Goal: Information Seeking & Learning: Learn about a topic

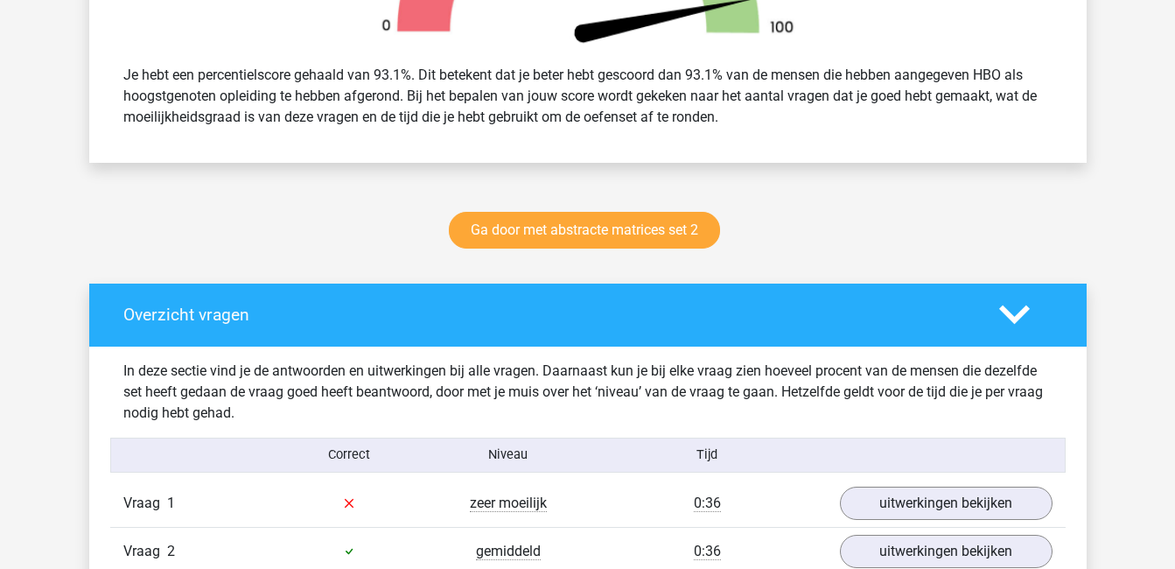
scroll to position [724, 0]
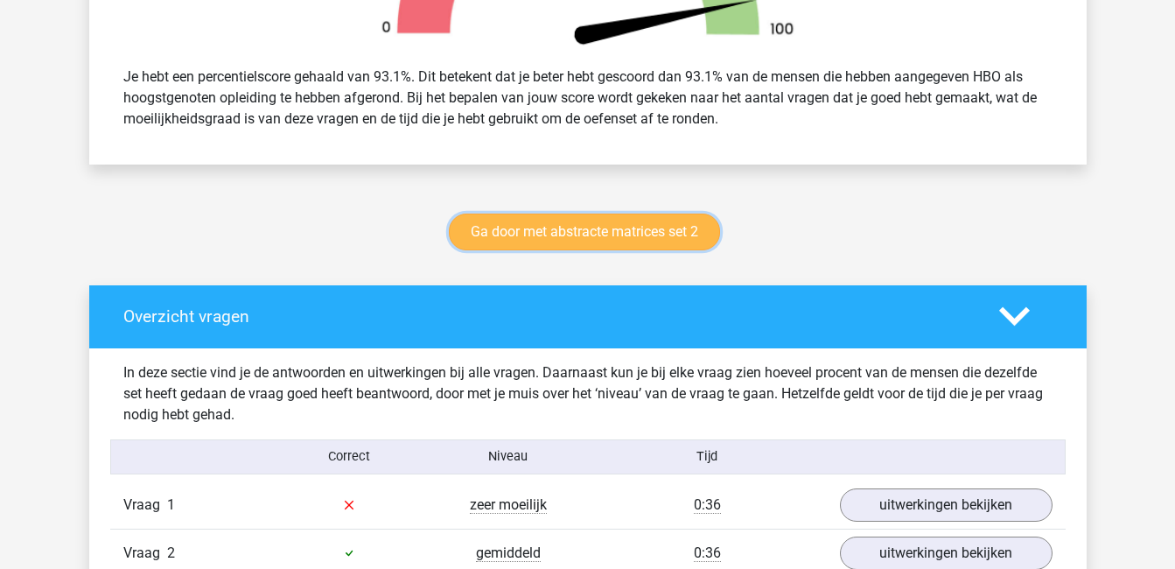
click at [579, 231] on link "Ga door met abstracte matrices set 2" at bounding box center [584, 232] width 271 height 37
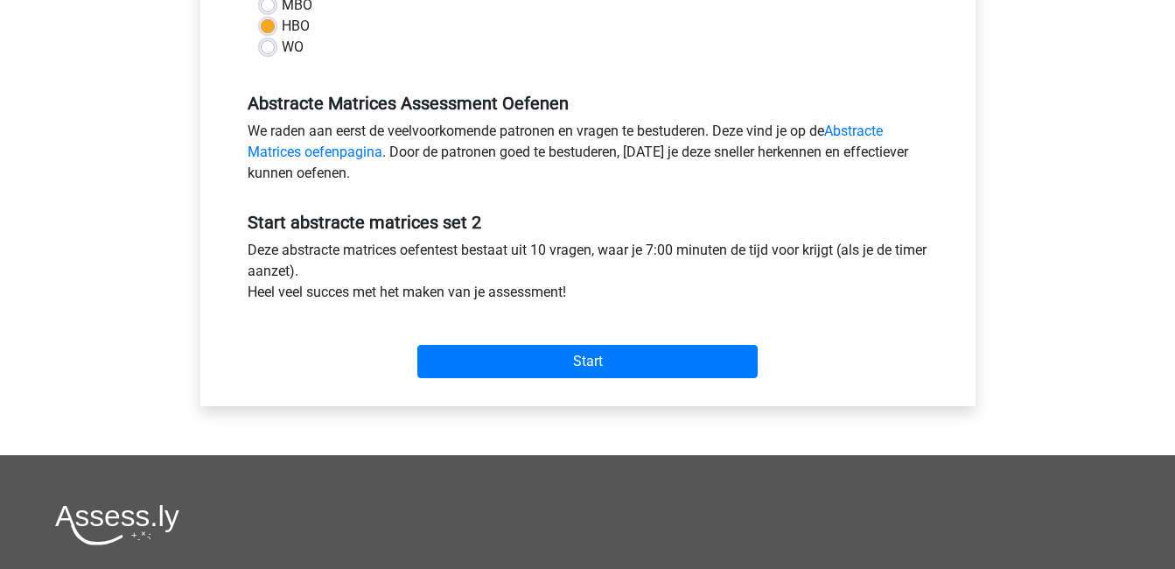
scroll to position [483, 0]
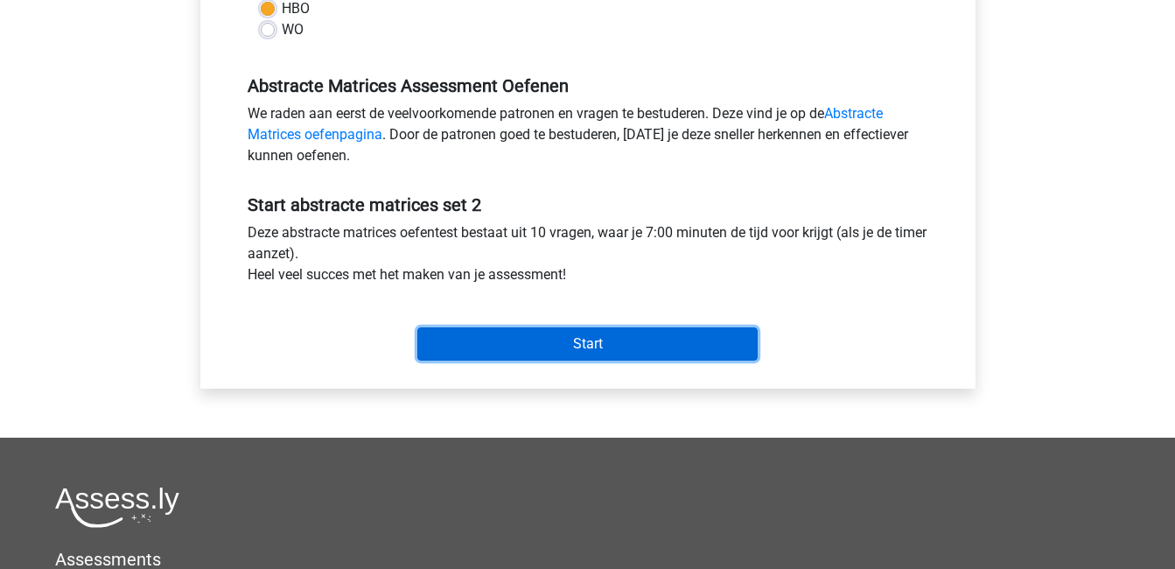
click at [588, 340] on input "Start" at bounding box center [588, 343] width 340 height 33
click at [535, 339] on input "Start" at bounding box center [588, 343] width 340 height 33
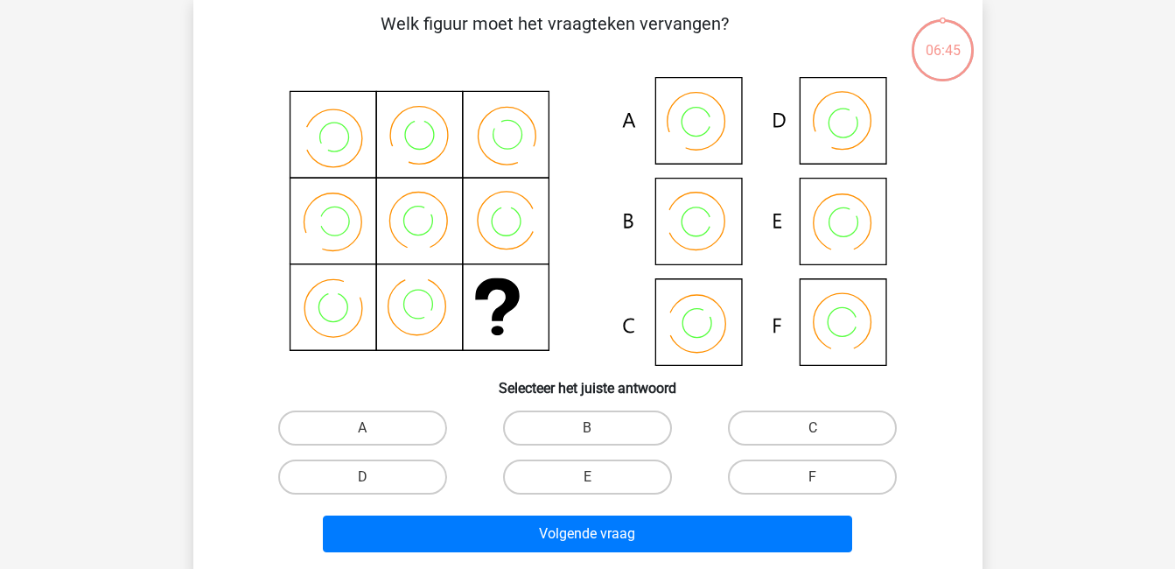
scroll to position [89, 0]
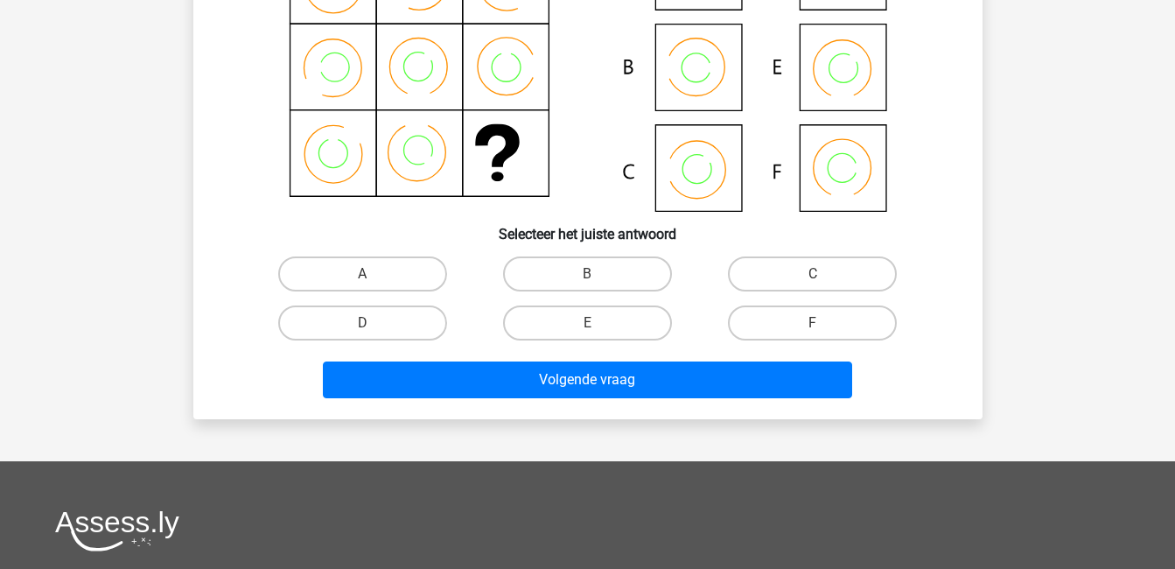
scroll to position [239, 0]
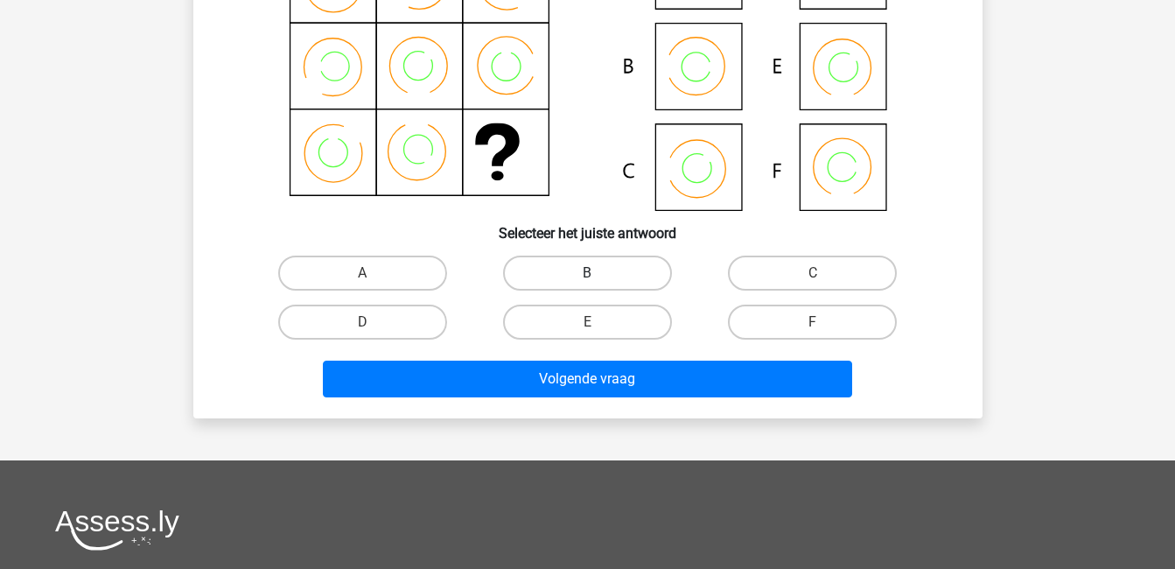
click at [610, 281] on label "B" at bounding box center [587, 273] width 169 height 35
click at [599, 281] on input "B" at bounding box center [592, 278] width 11 height 11
radio input "true"
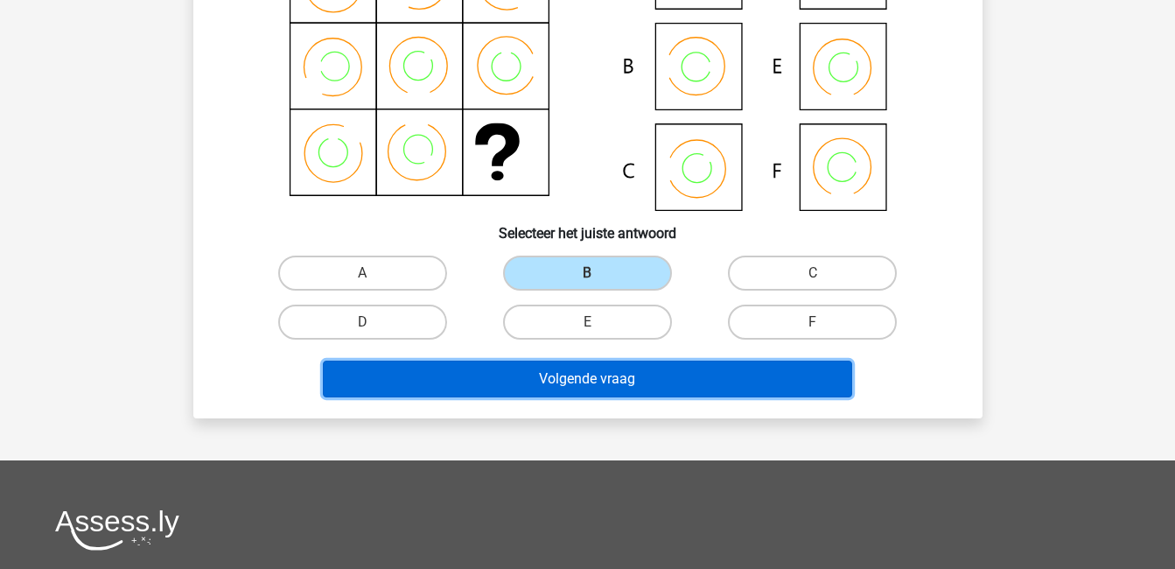
click at [642, 372] on button "Volgende vraag" at bounding box center [588, 379] width 530 height 37
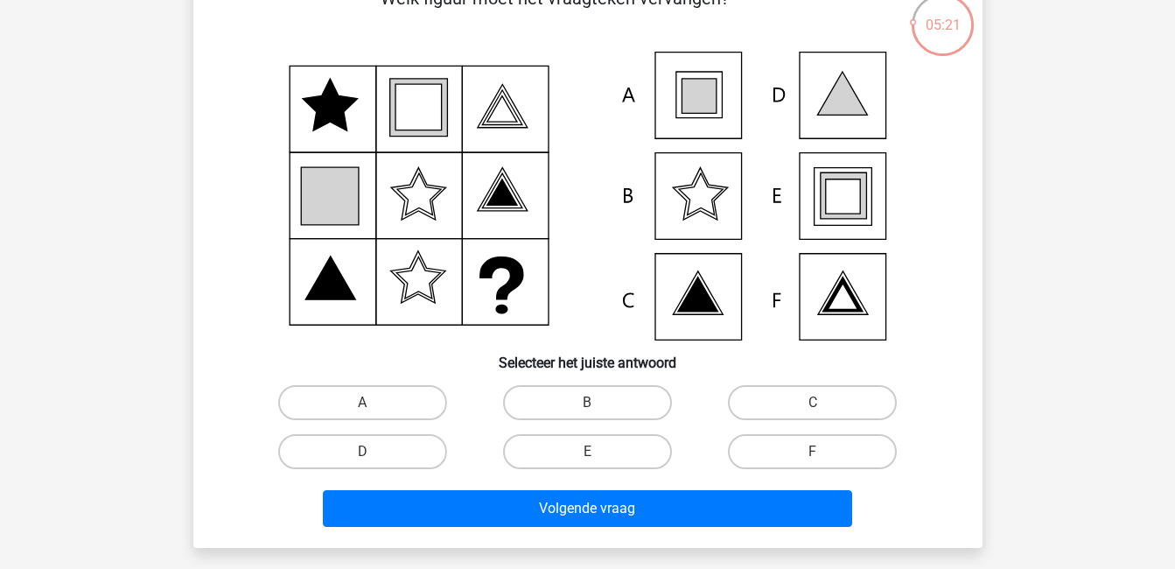
scroll to position [109, 0]
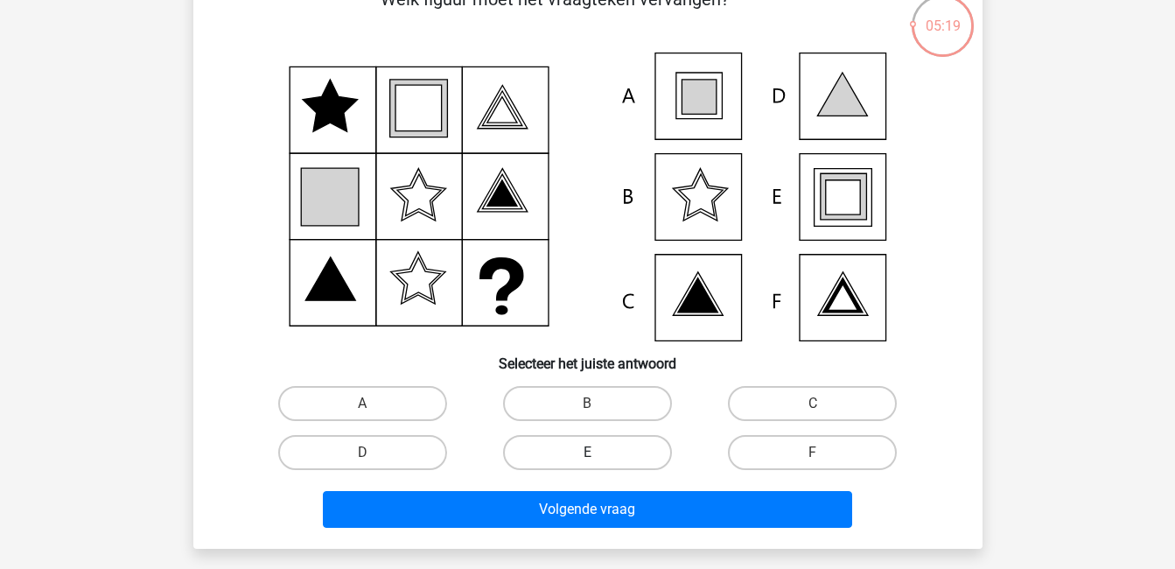
click at [589, 447] on label "E" at bounding box center [587, 452] width 169 height 35
click at [589, 453] on input "E" at bounding box center [592, 458] width 11 height 11
radio input "true"
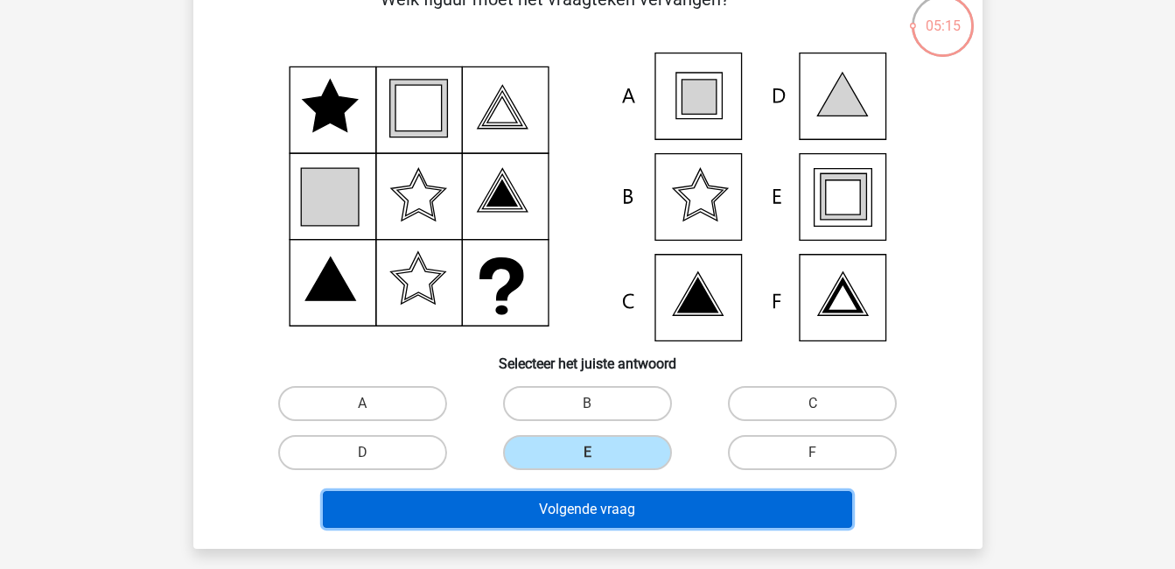
click at [663, 509] on button "Volgende vraag" at bounding box center [588, 509] width 530 height 37
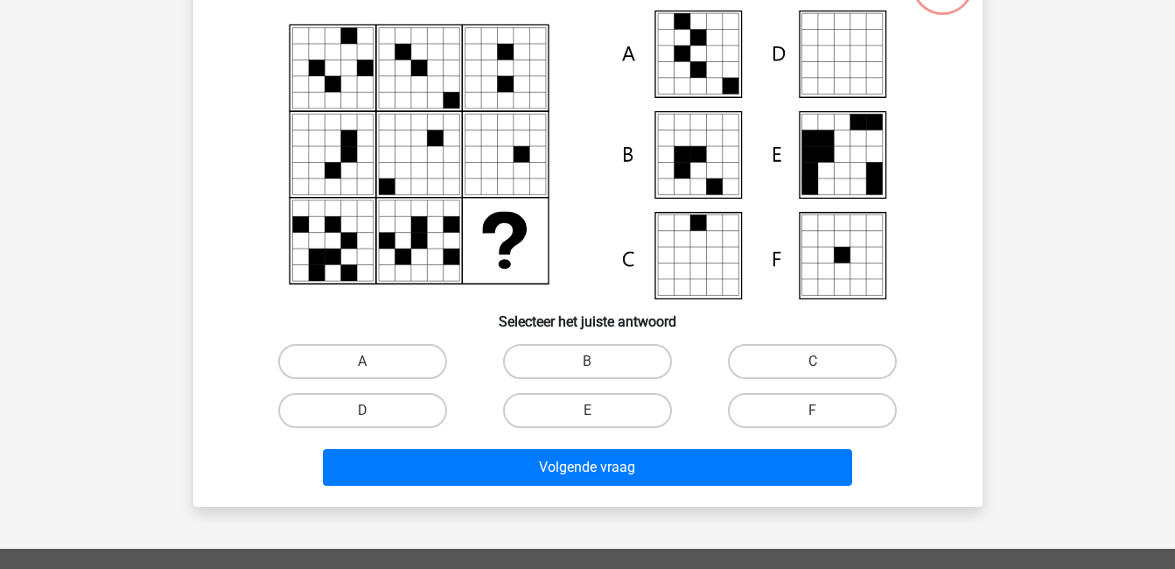
scroll to position [182, 0]
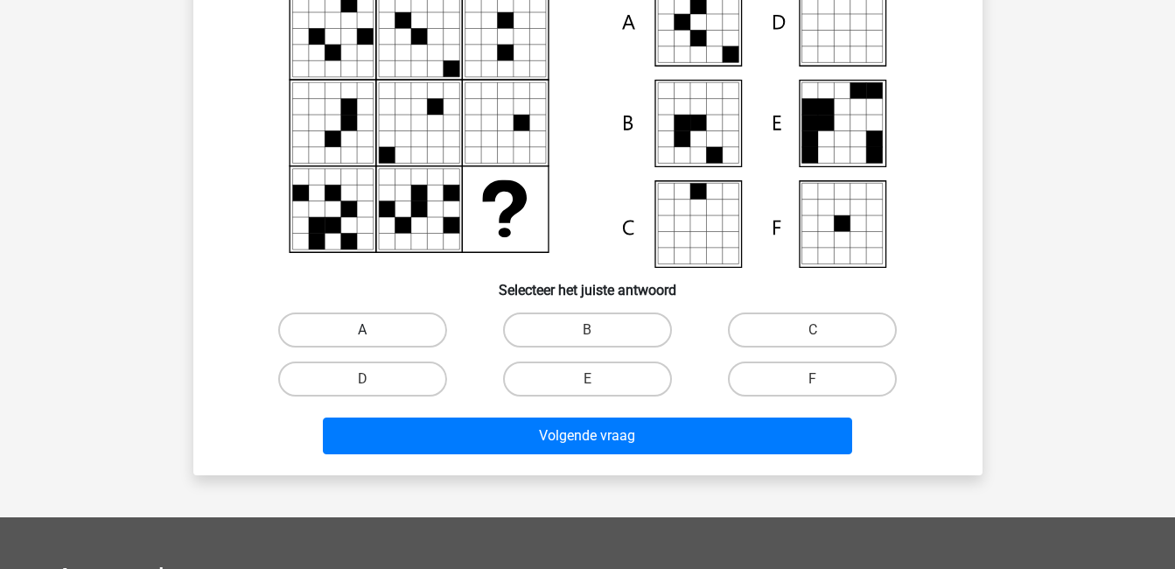
click at [389, 326] on label "A" at bounding box center [362, 329] width 169 height 35
click at [374, 330] on input "A" at bounding box center [367, 335] width 11 height 11
radio input "true"
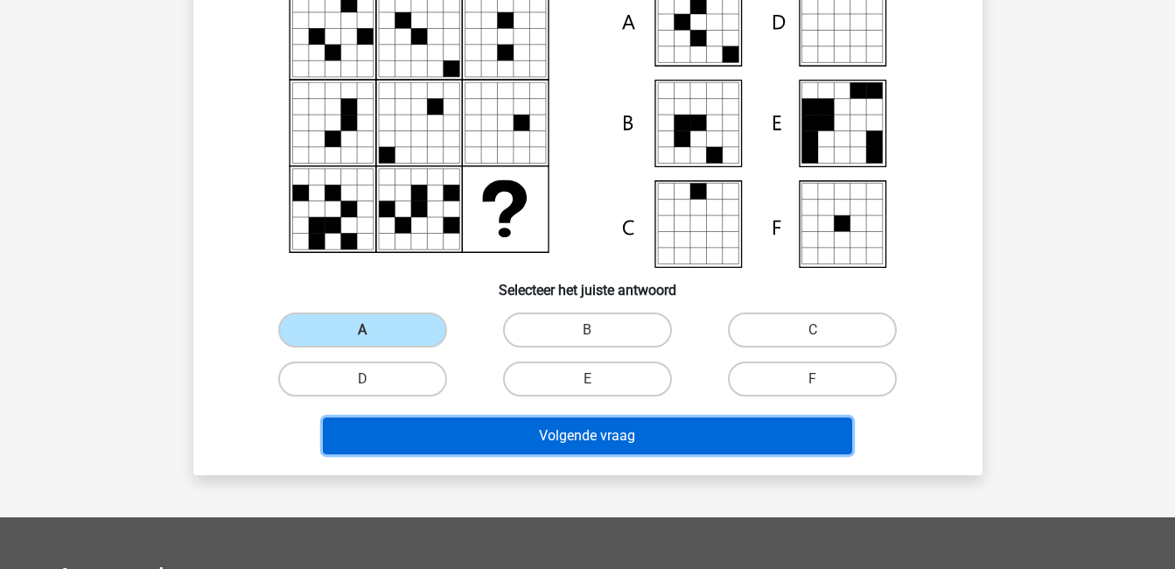
click at [561, 428] on button "Volgende vraag" at bounding box center [588, 436] width 530 height 37
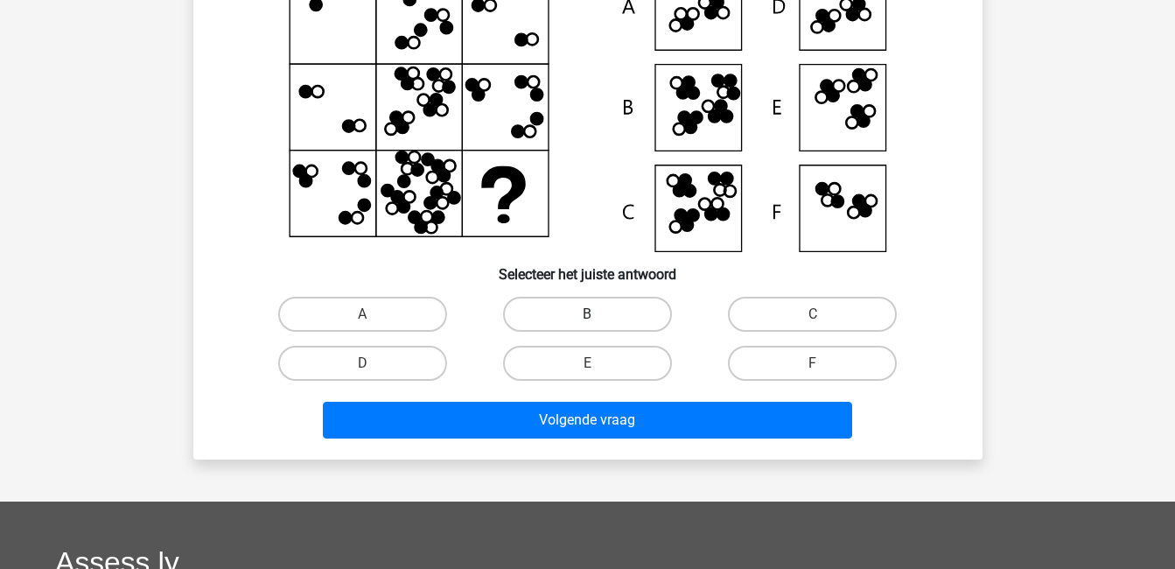
scroll to position [199, 0]
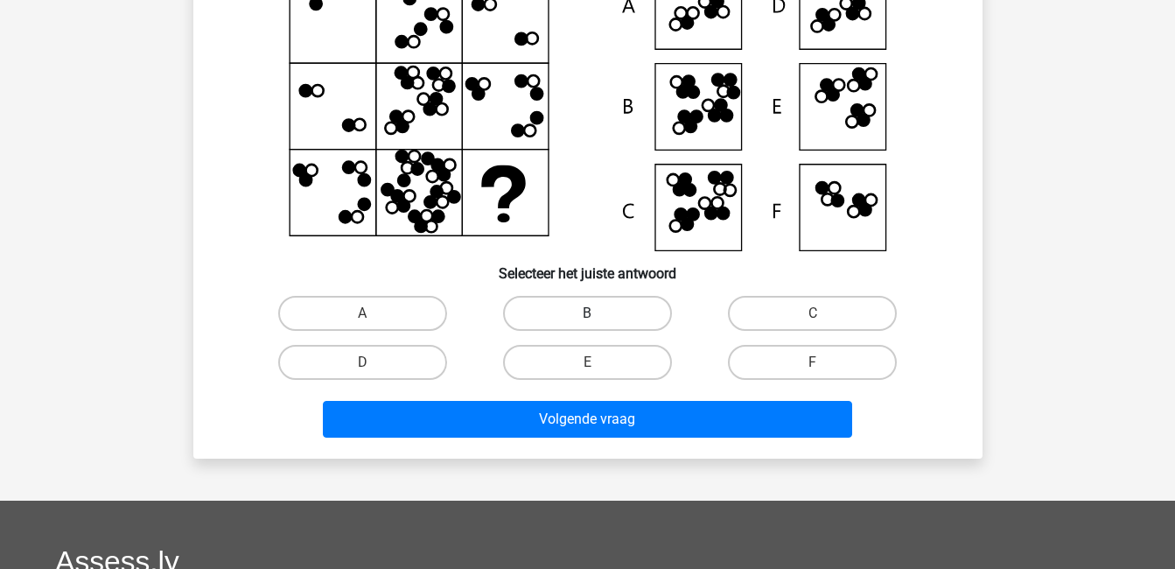
click at [604, 312] on label "B" at bounding box center [587, 313] width 169 height 35
click at [599, 313] on input "B" at bounding box center [592, 318] width 11 height 11
radio input "true"
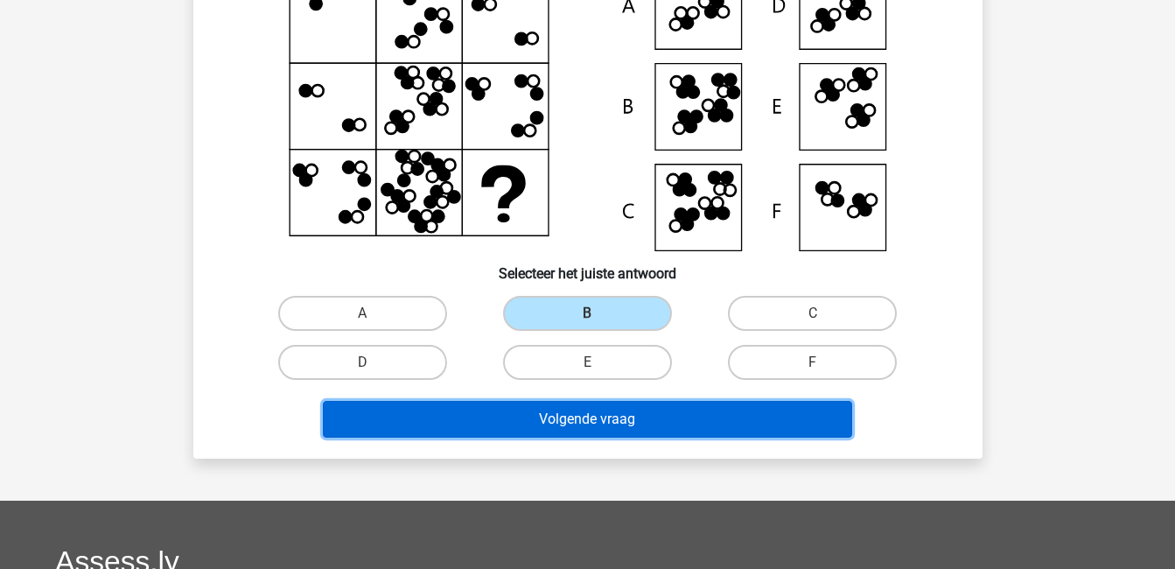
click at [684, 425] on button "Volgende vraag" at bounding box center [588, 419] width 530 height 37
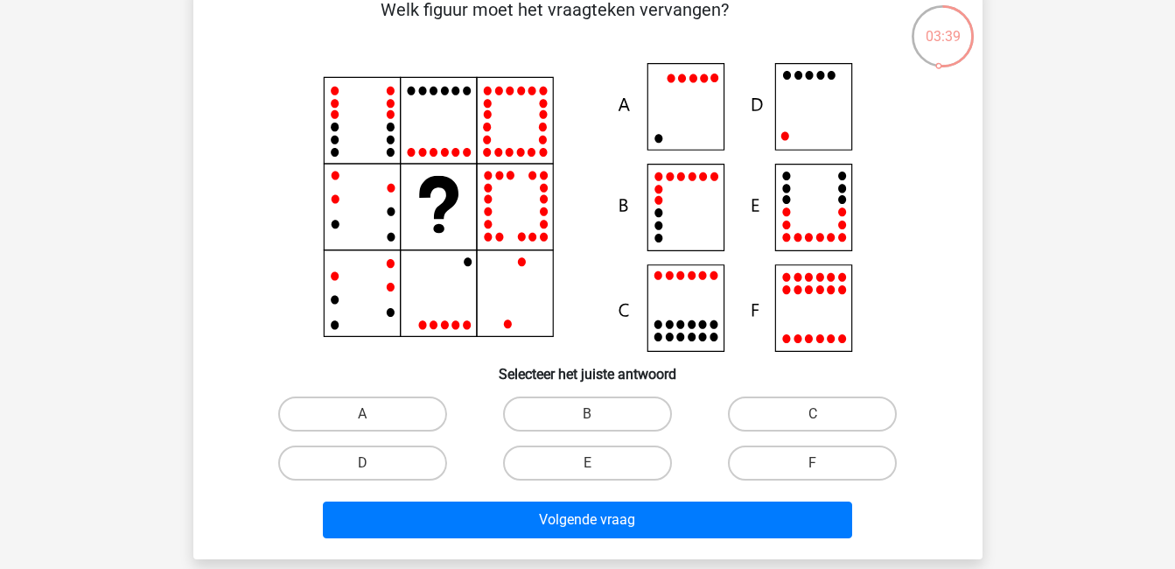
scroll to position [102, 0]
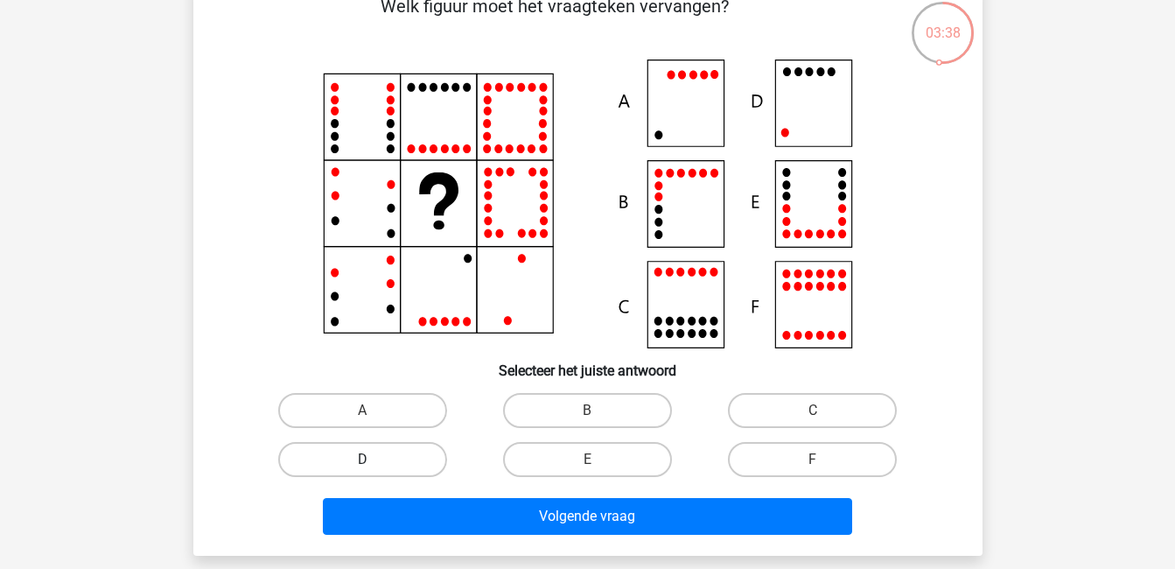
click at [379, 465] on label "D" at bounding box center [362, 459] width 169 height 35
click at [374, 465] on input "D" at bounding box center [367, 465] width 11 height 11
radio input "true"
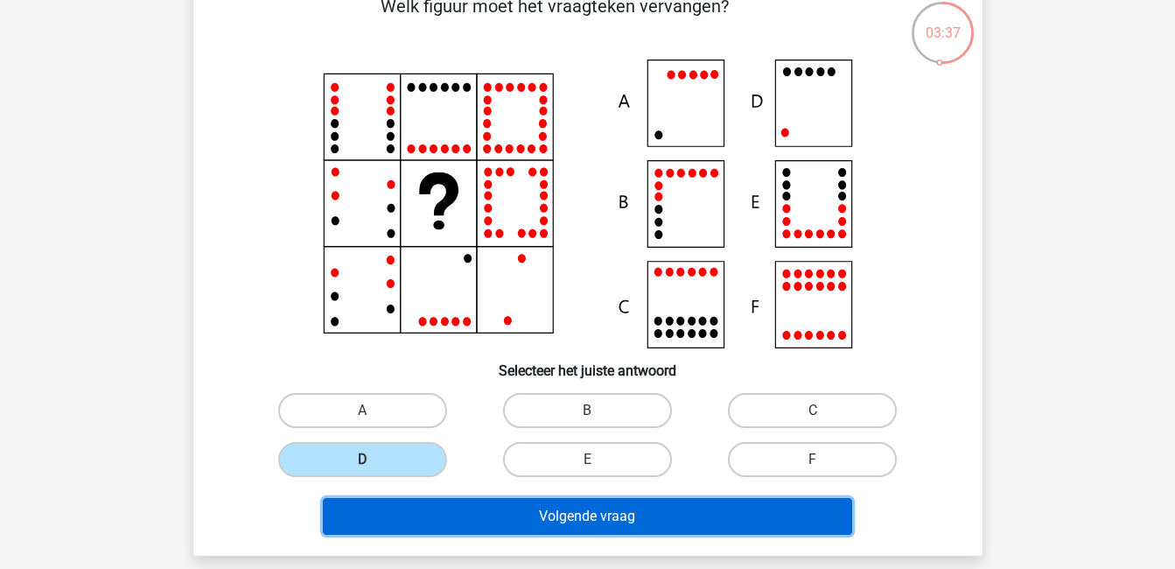
click at [523, 524] on button "Volgende vraag" at bounding box center [588, 516] width 530 height 37
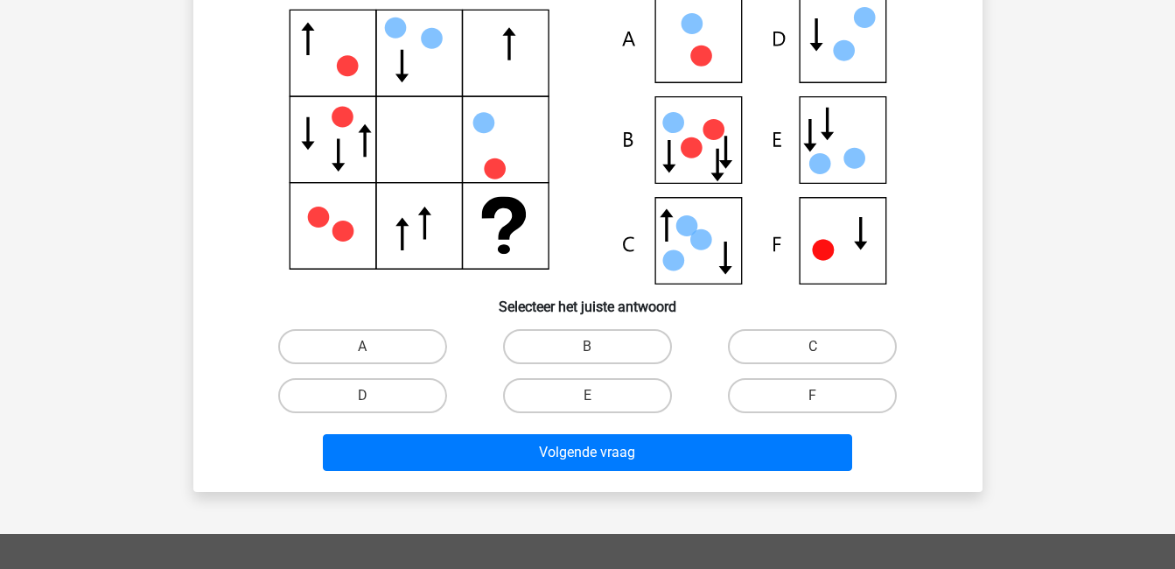
scroll to position [169, 0]
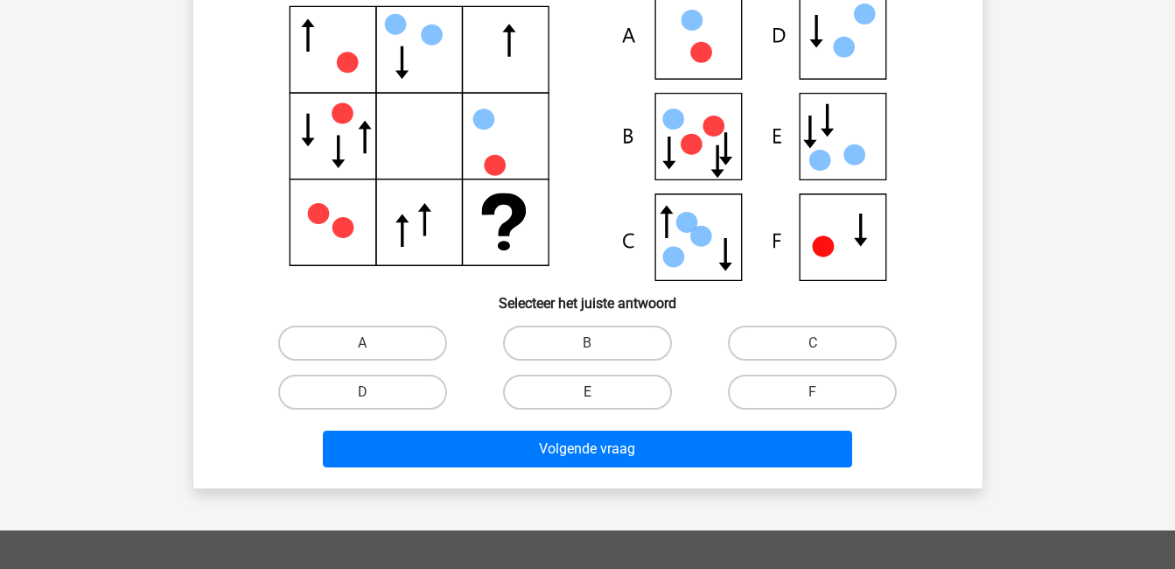
click at [605, 389] on label "E" at bounding box center [587, 392] width 169 height 35
click at [599, 392] on input "E" at bounding box center [592, 397] width 11 height 11
radio input "true"
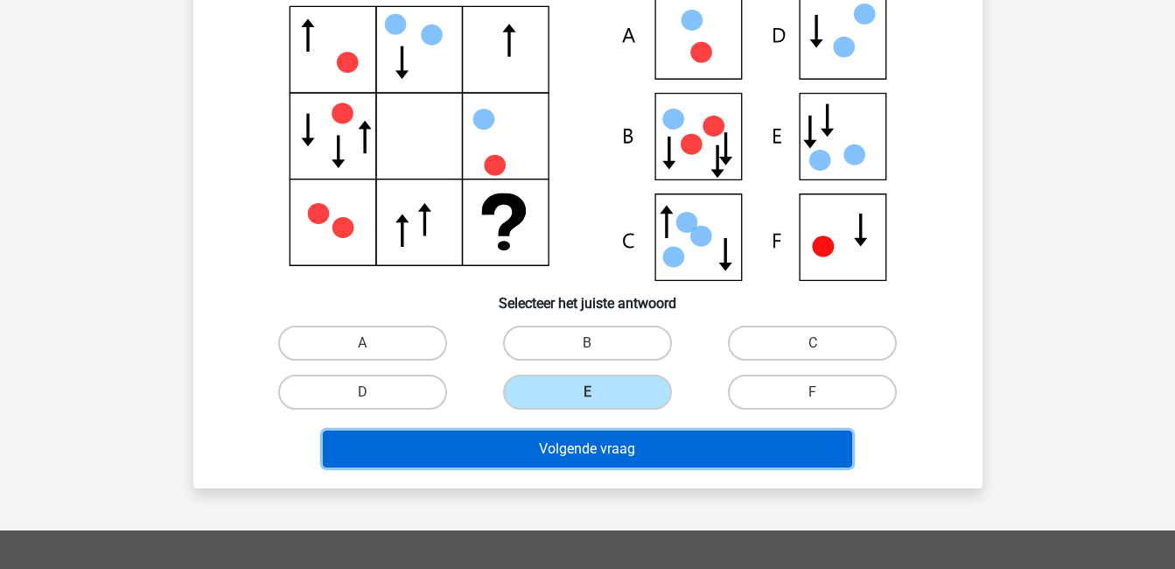
click at [628, 445] on button "Volgende vraag" at bounding box center [588, 449] width 530 height 37
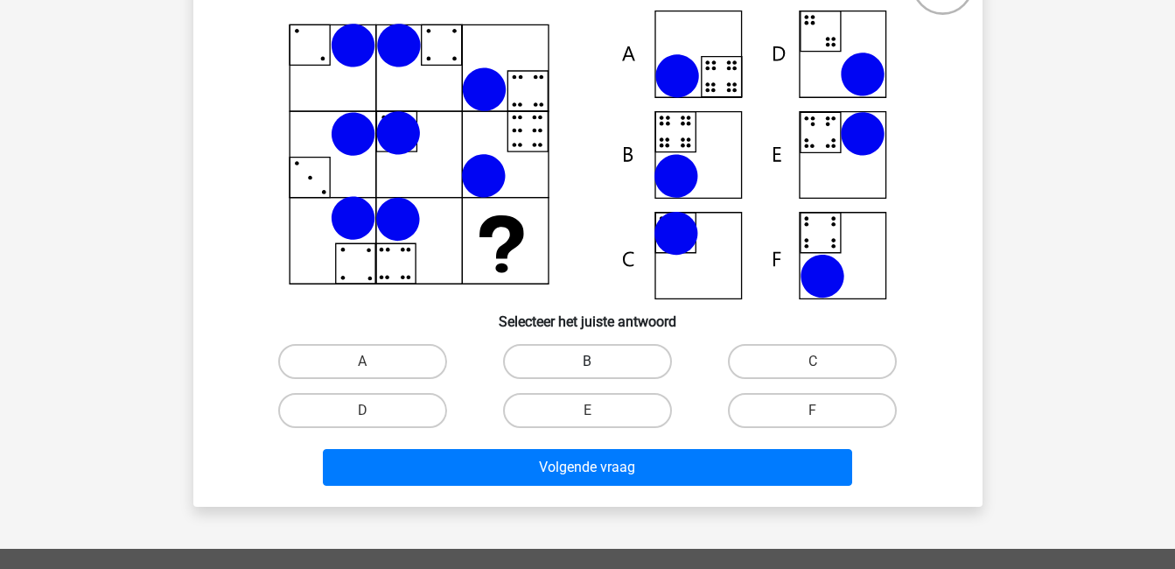
scroll to position [153, 0]
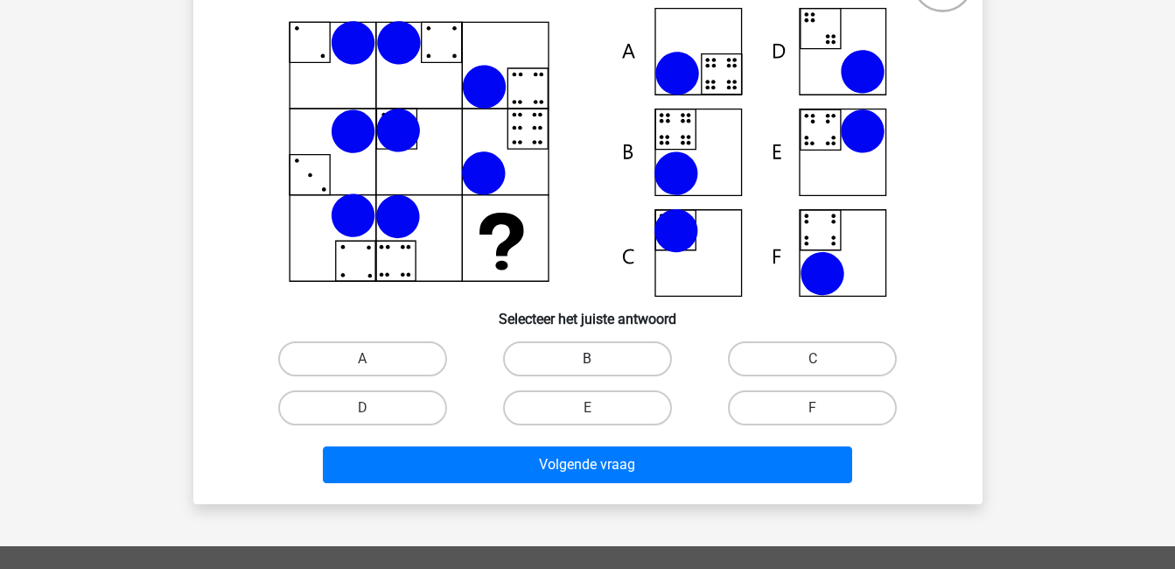
click at [635, 354] on label "B" at bounding box center [587, 358] width 169 height 35
click at [599, 359] on input "B" at bounding box center [592, 364] width 11 height 11
radio input "true"
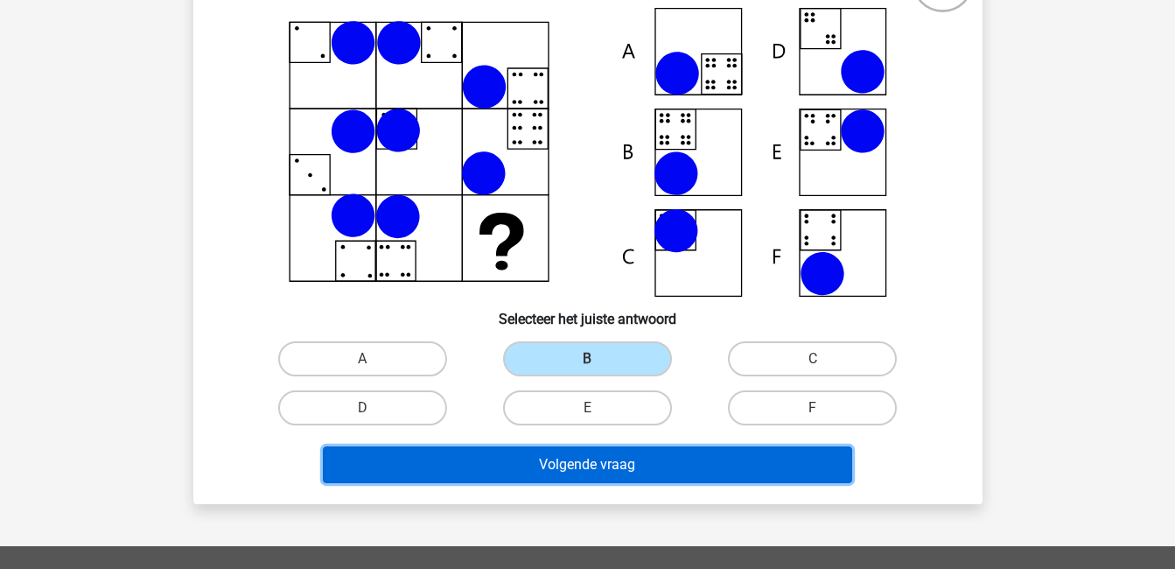
click at [705, 461] on button "Volgende vraag" at bounding box center [588, 464] width 530 height 37
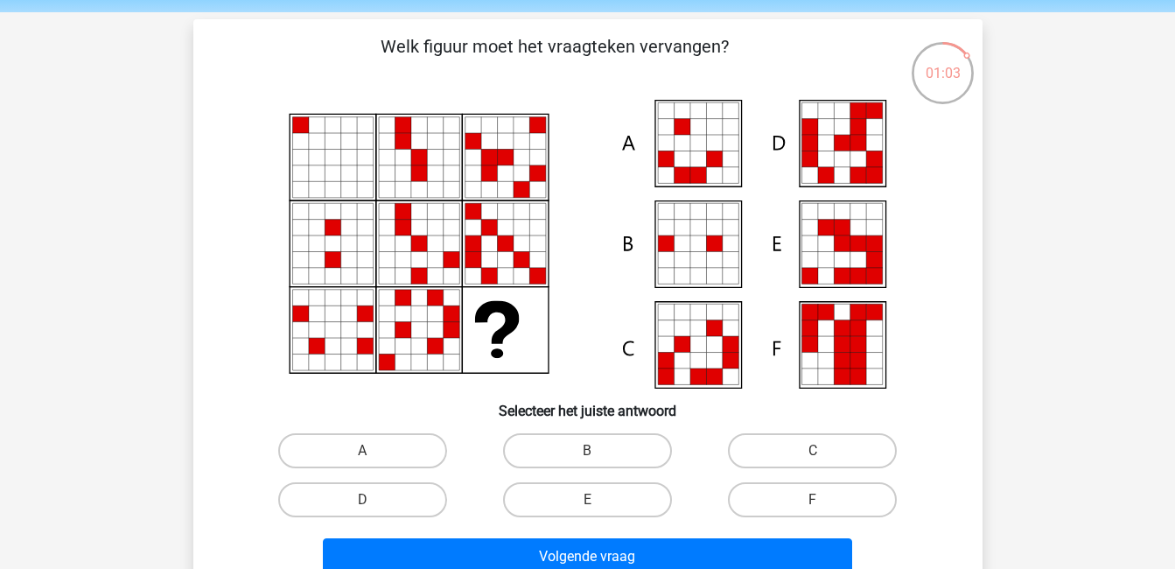
scroll to position [97, 0]
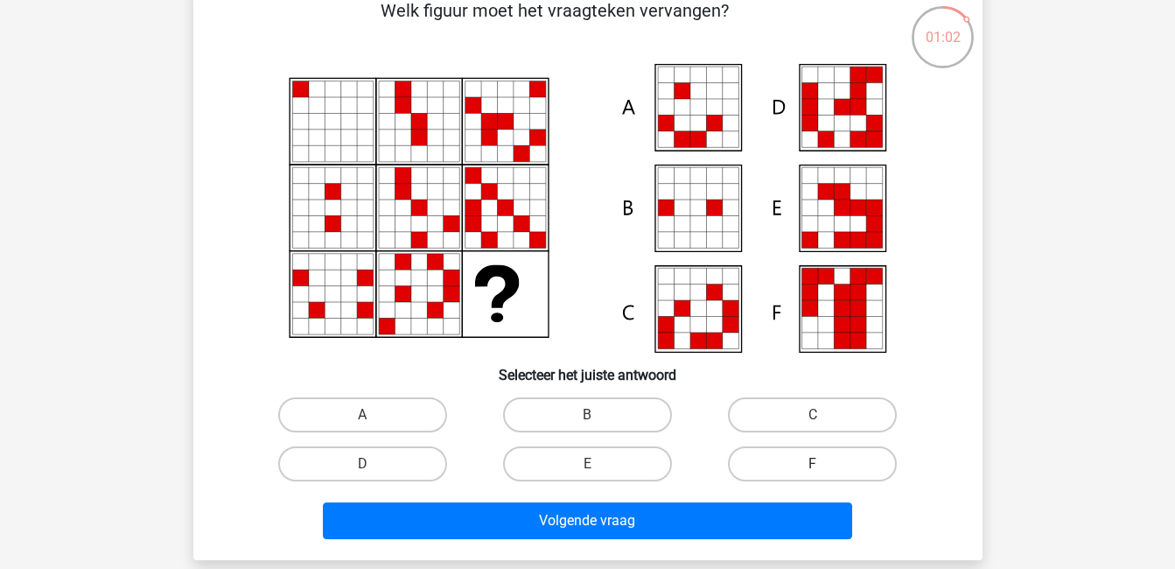
click at [790, 463] on label "F" at bounding box center [812, 463] width 169 height 35
click at [813, 464] on input "F" at bounding box center [818, 469] width 11 height 11
radio input "true"
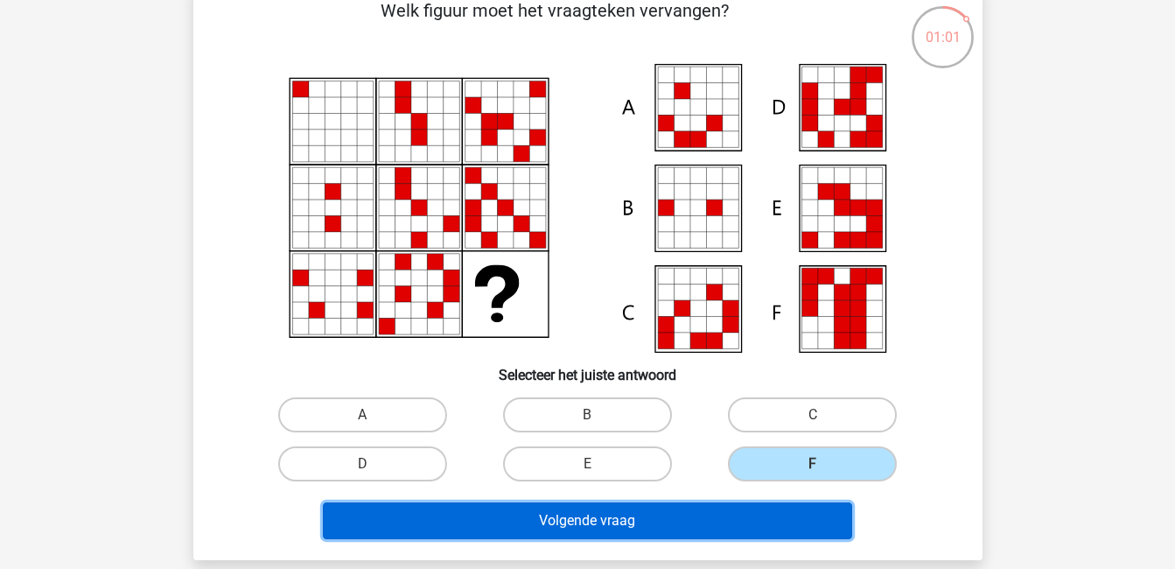
click at [782, 518] on button "Volgende vraag" at bounding box center [588, 520] width 530 height 37
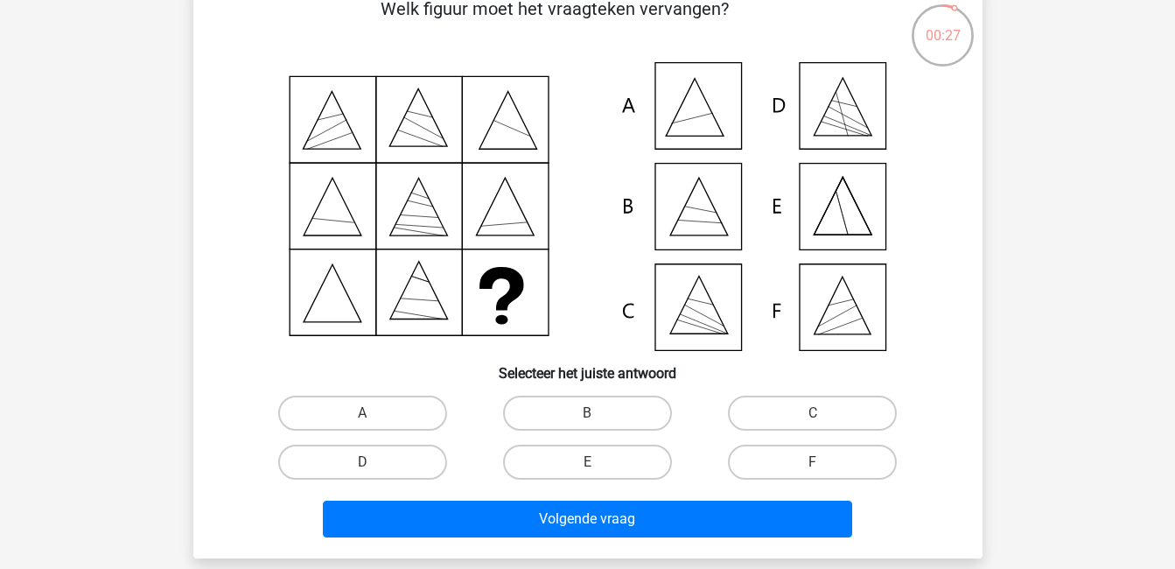
scroll to position [100, 0]
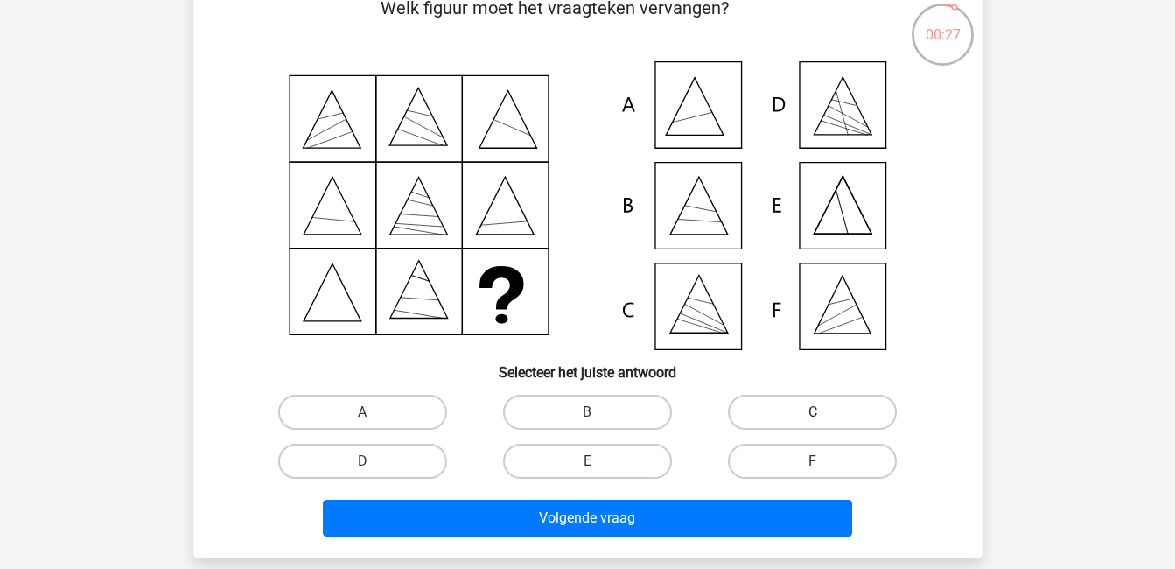
click at [796, 404] on label "C" at bounding box center [812, 412] width 169 height 35
click at [813, 412] on input "C" at bounding box center [818, 417] width 11 height 11
radio input "true"
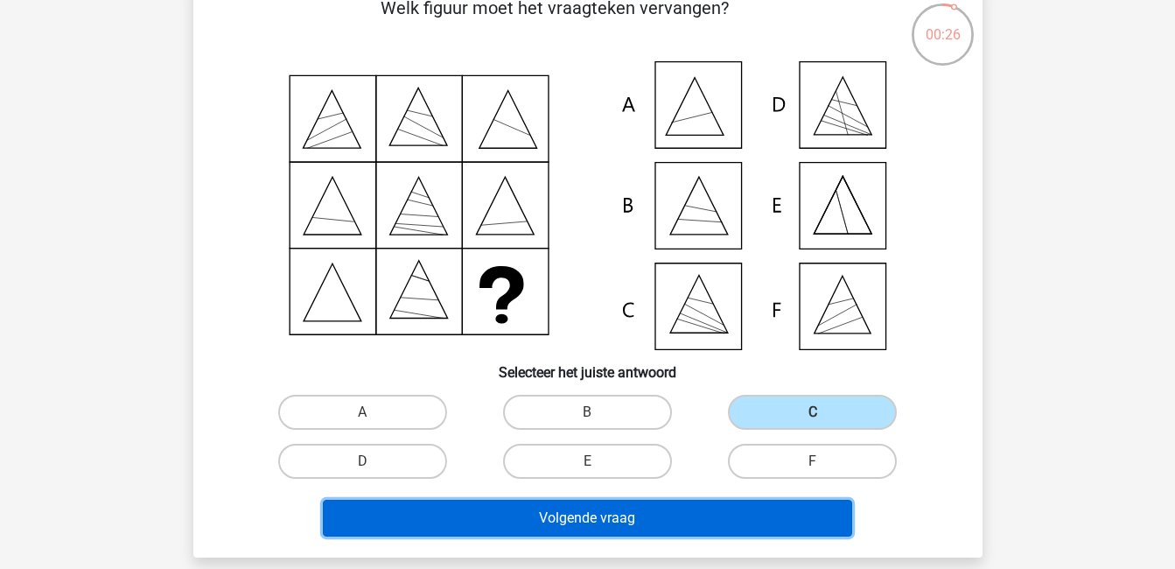
click at [783, 509] on button "Volgende vraag" at bounding box center [588, 518] width 530 height 37
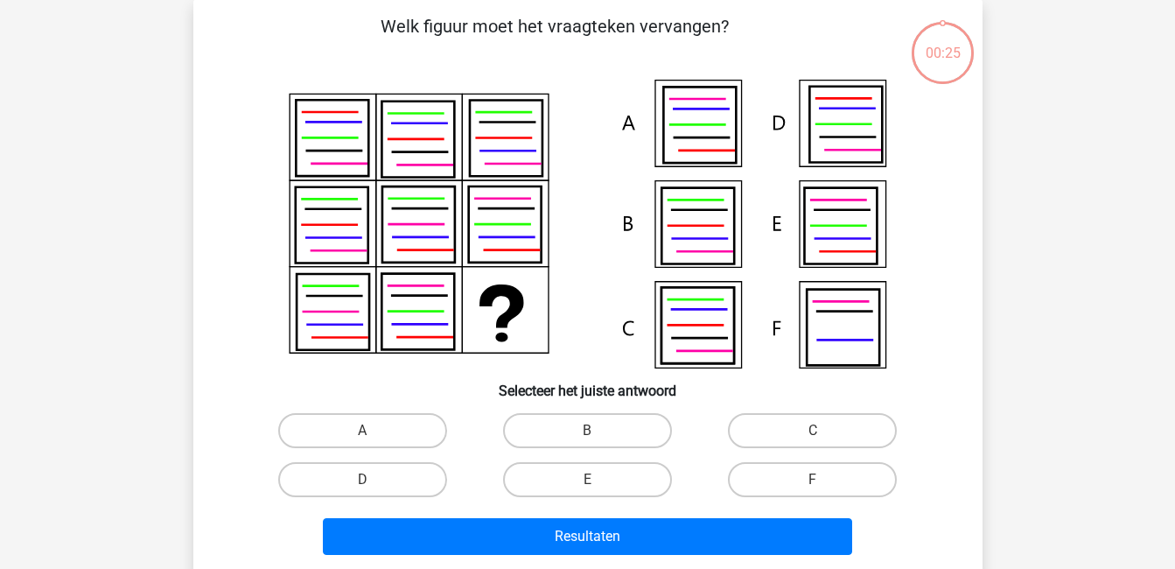
scroll to position [81, 0]
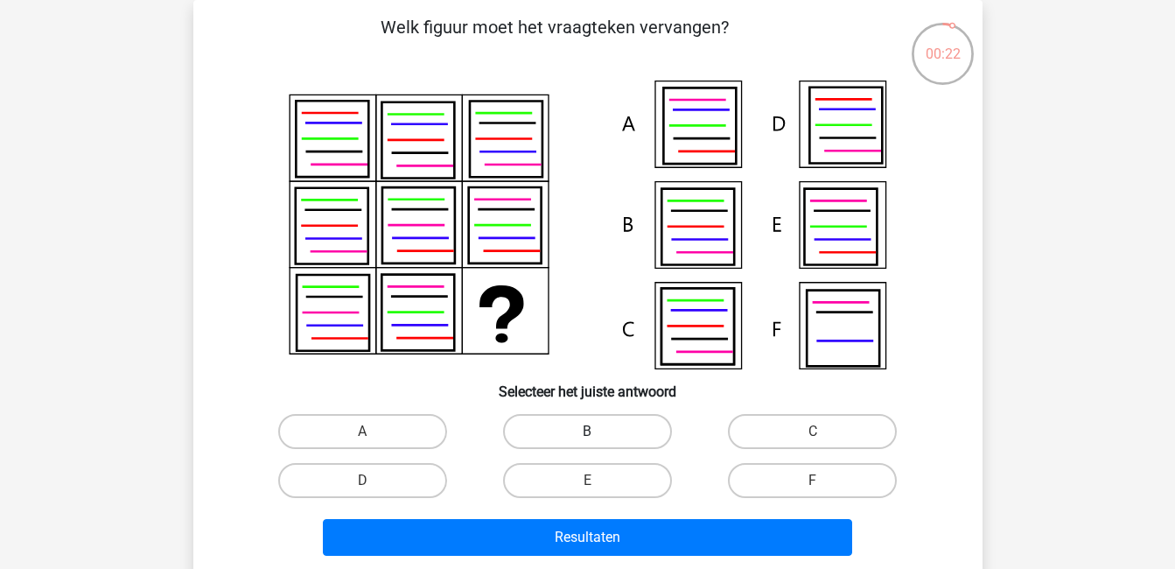
click at [615, 432] on label "B" at bounding box center [587, 431] width 169 height 35
click at [599, 432] on input "B" at bounding box center [592, 437] width 11 height 11
radio input "true"
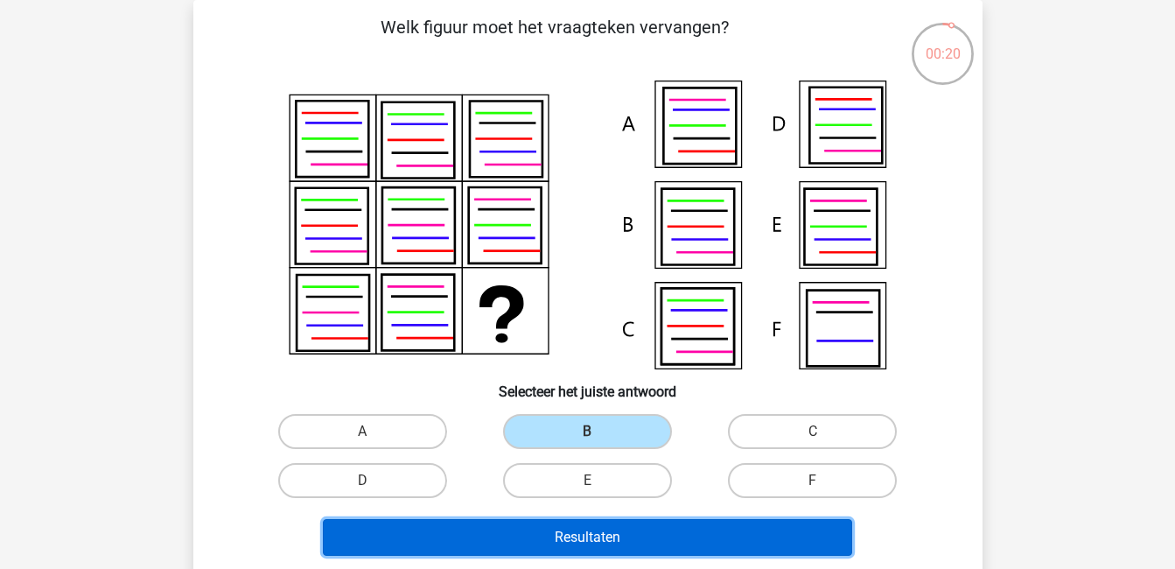
click at [679, 534] on button "Resultaten" at bounding box center [588, 537] width 530 height 37
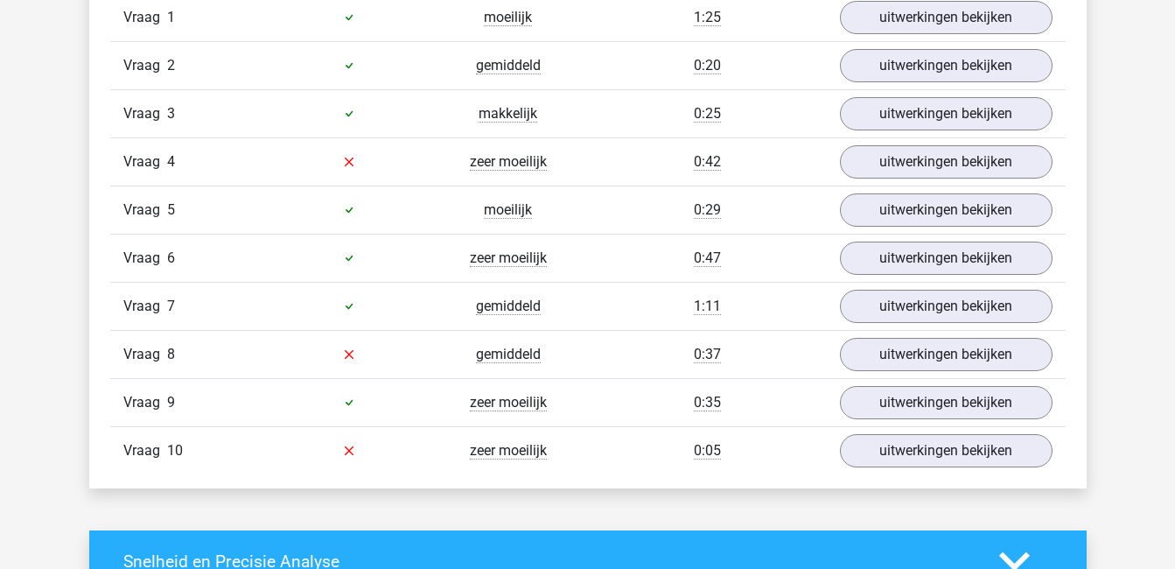
scroll to position [1220, 0]
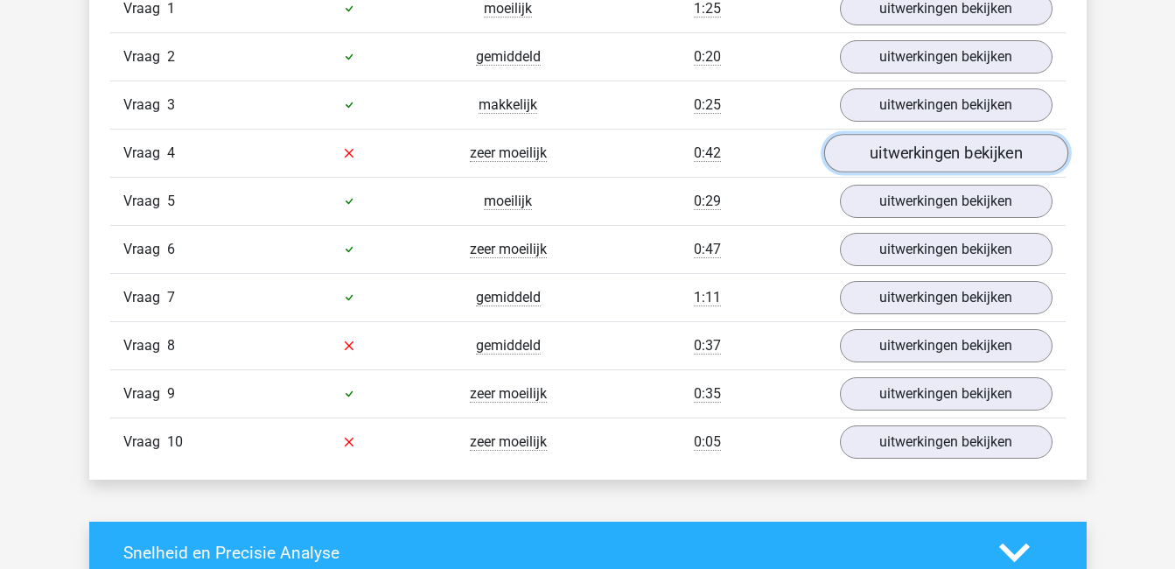
click at [926, 160] on link "uitwerkingen bekijken" at bounding box center [946, 153] width 244 height 39
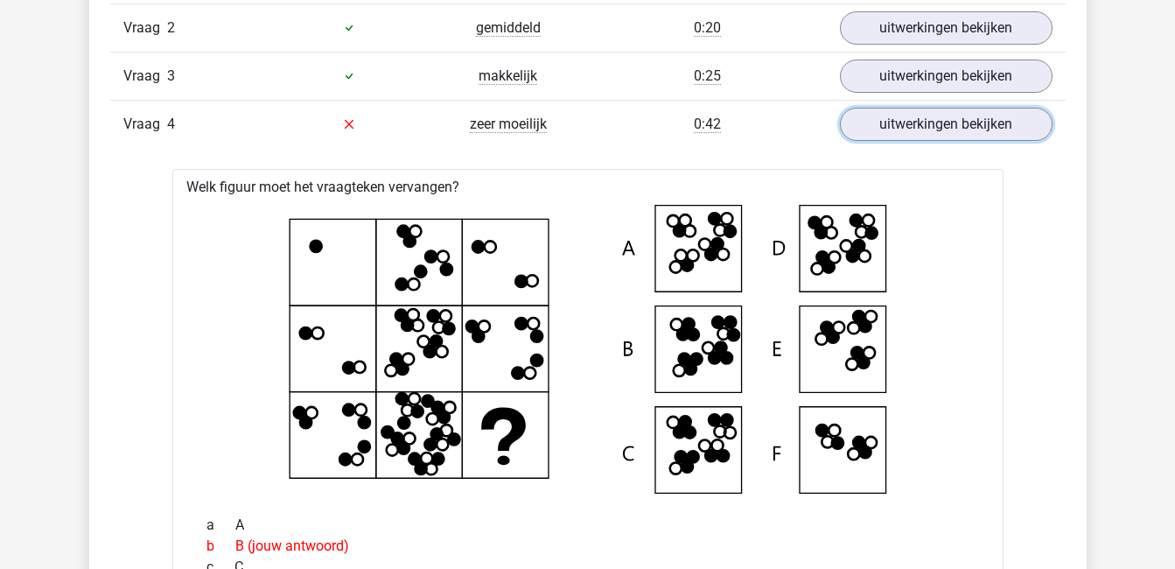
scroll to position [1248, 0]
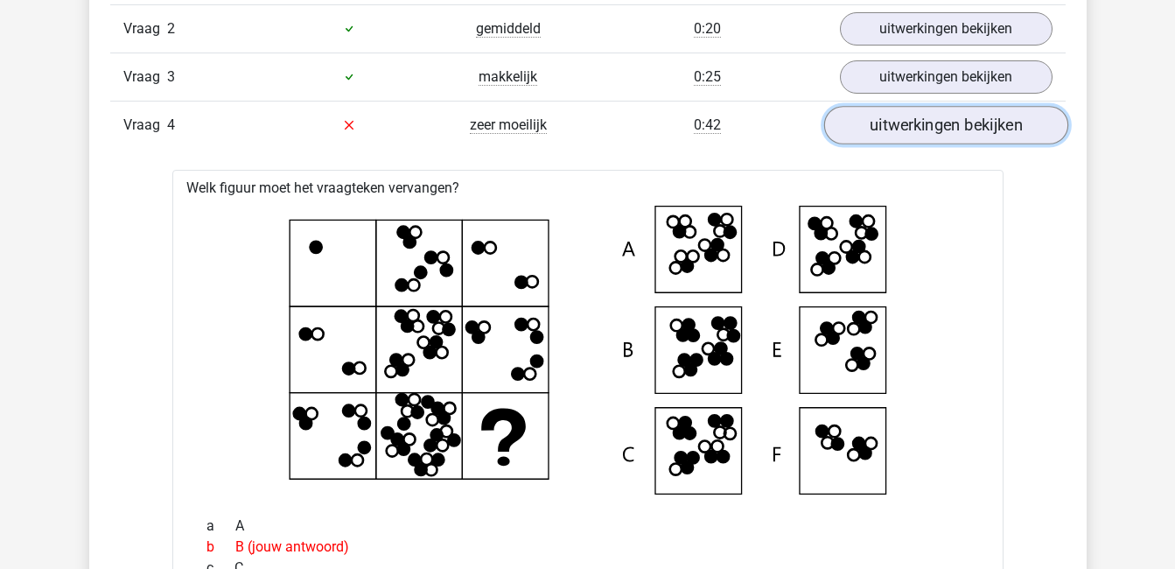
click at [1007, 125] on link "uitwerkingen bekijken" at bounding box center [946, 125] width 244 height 39
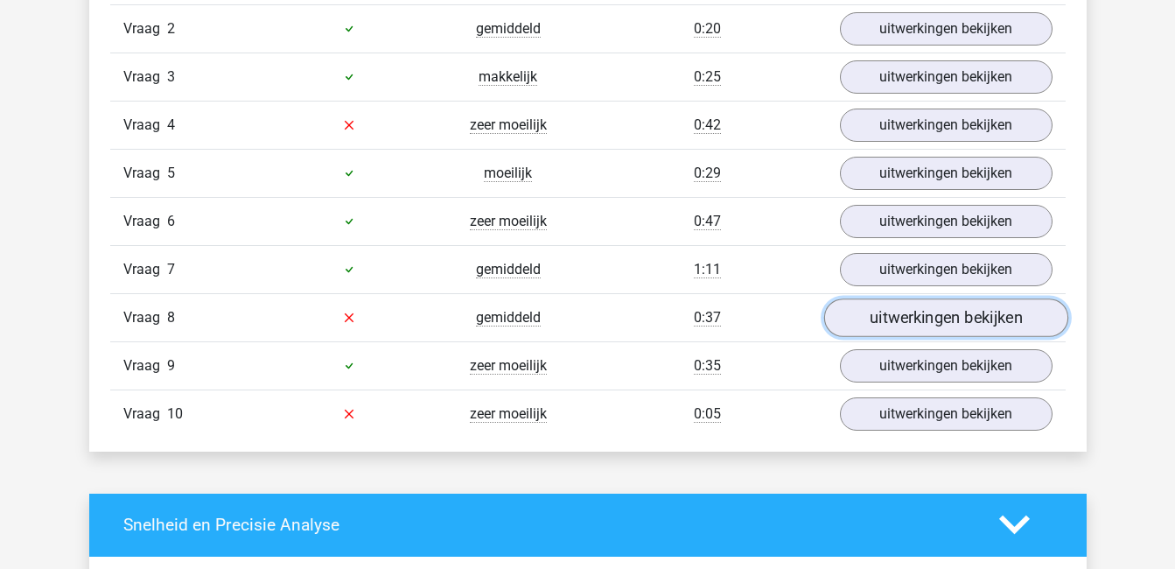
click at [978, 315] on link "uitwerkingen bekijken" at bounding box center [946, 317] width 244 height 39
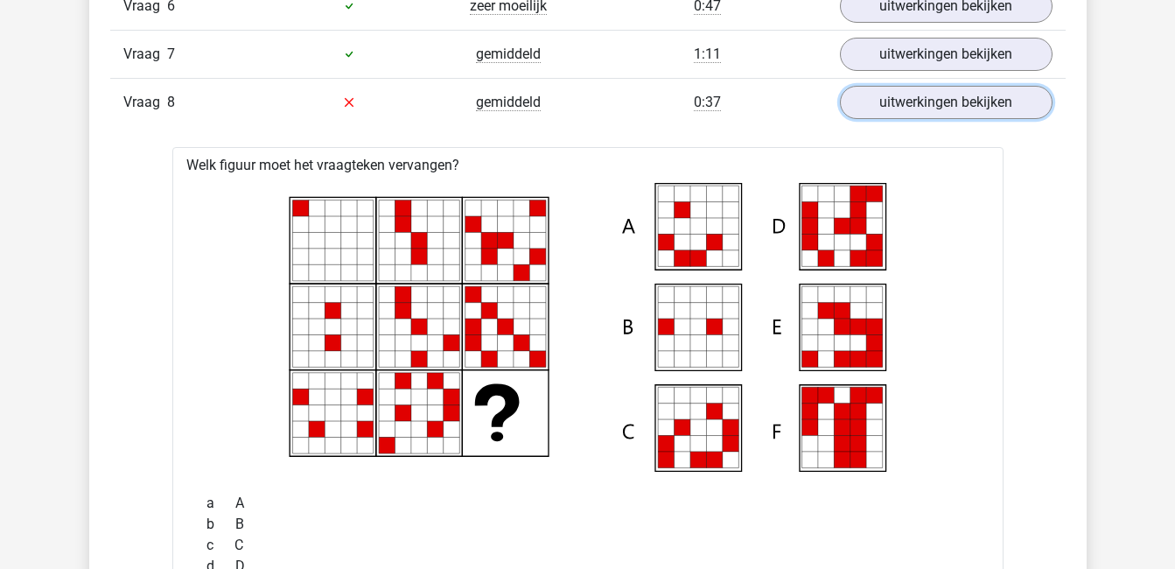
scroll to position [1484, 0]
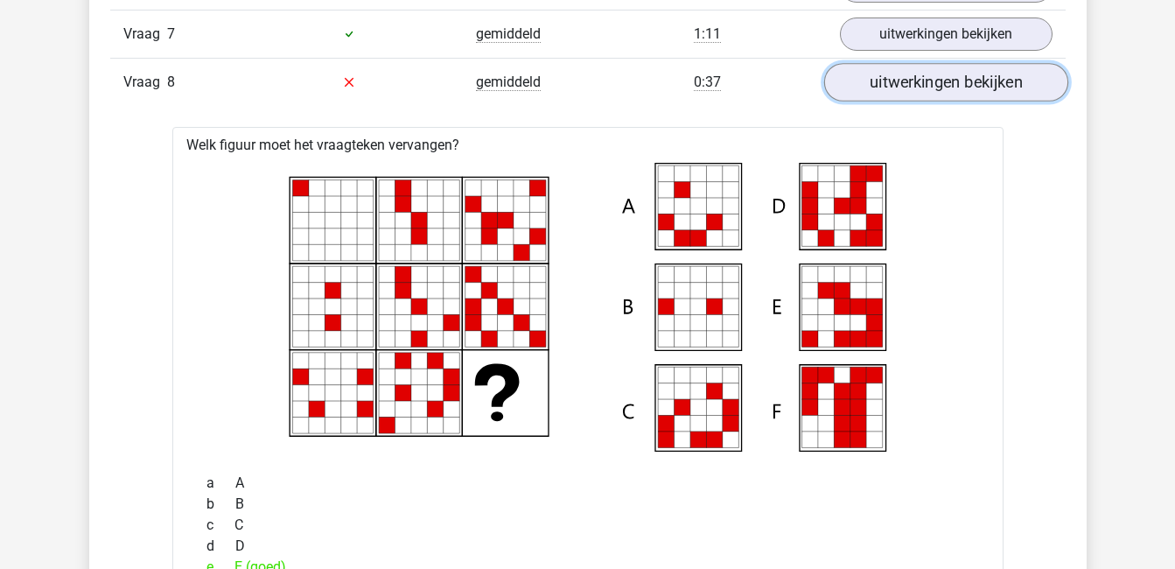
click at [963, 72] on link "uitwerkingen bekijken" at bounding box center [946, 82] width 244 height 39
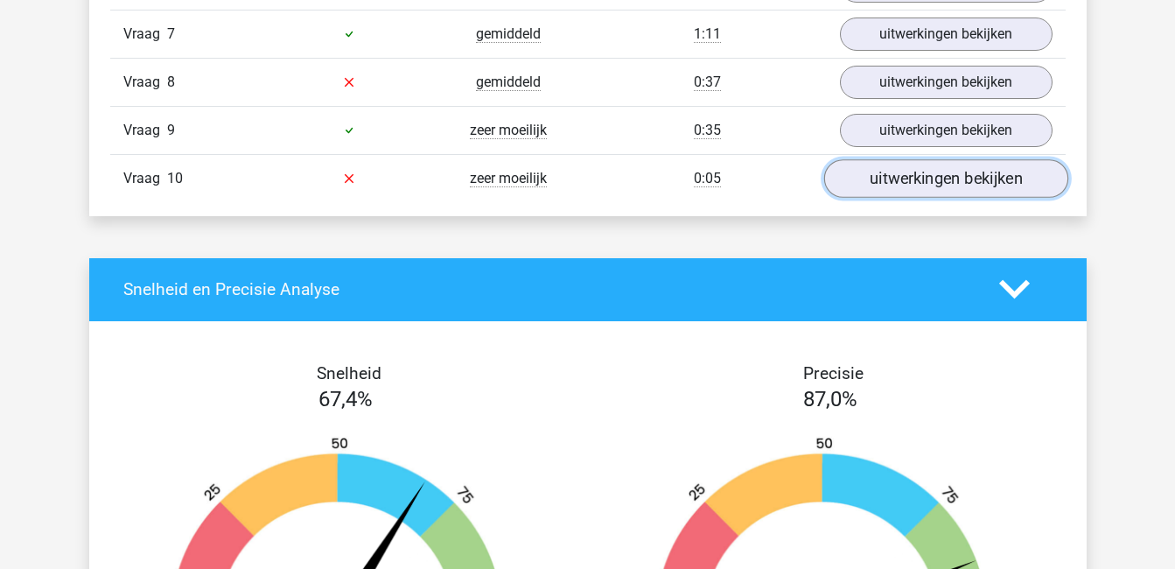
click at [968, 176] on link "uitwerkingen bekijken" at bounding box center [946, 178] width 244 height 39
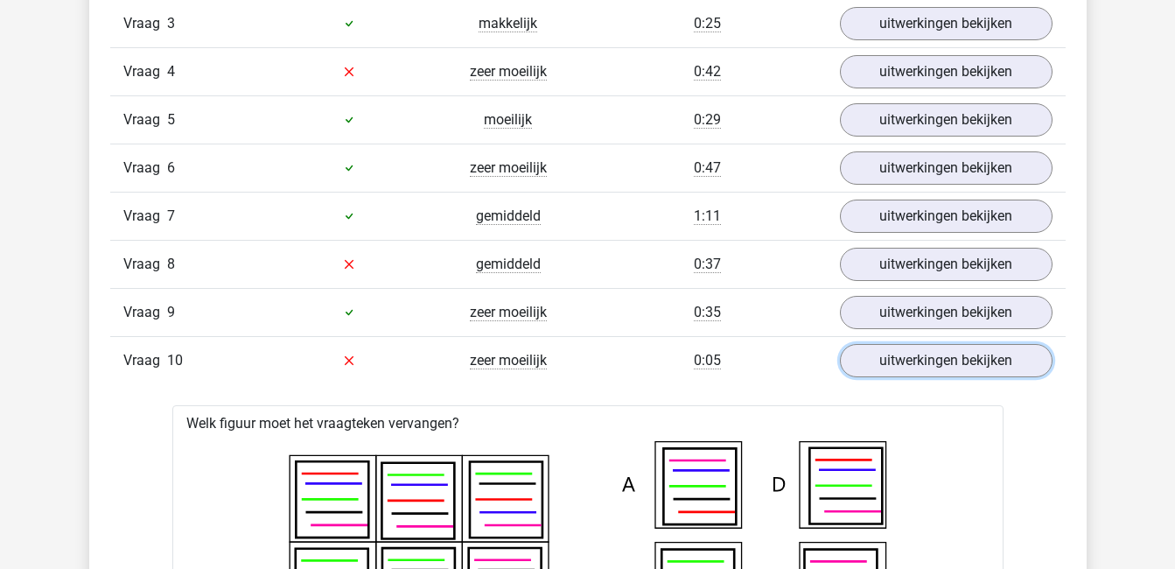
scroll to position [1301, 0]
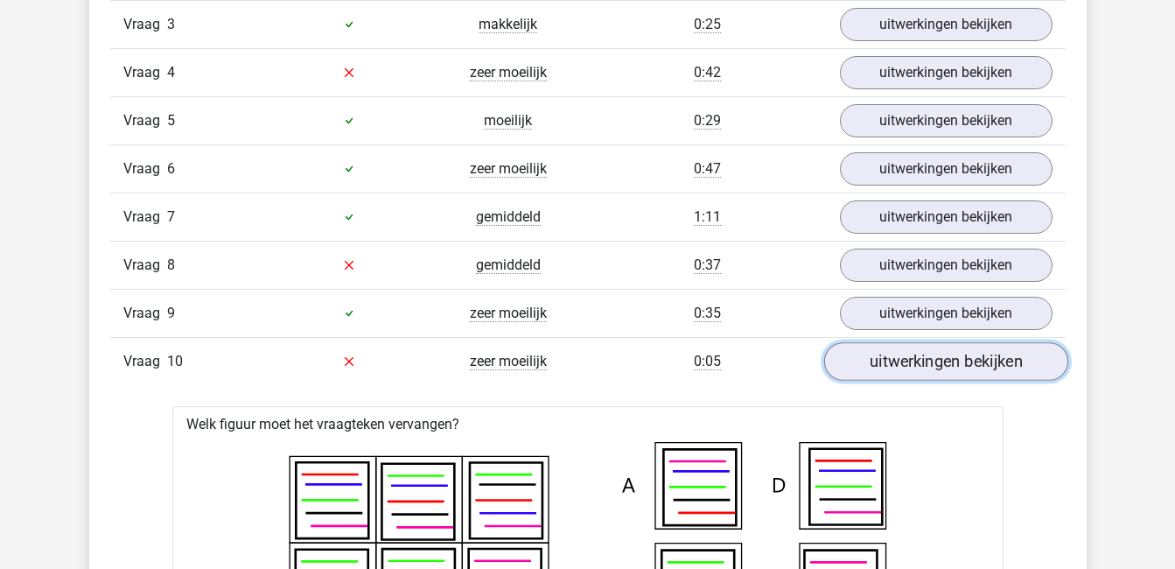
click at [985, 370] on link "uitwerkingen bekijken" at bounding box center [946, 361] width 244 height 39
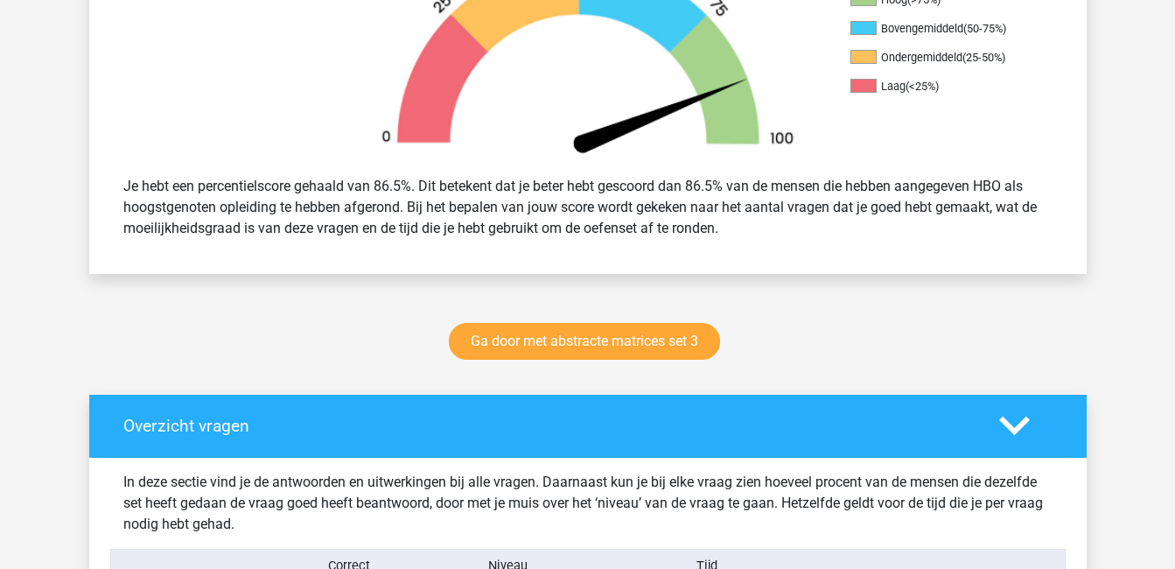
scroll to position [632, 0]
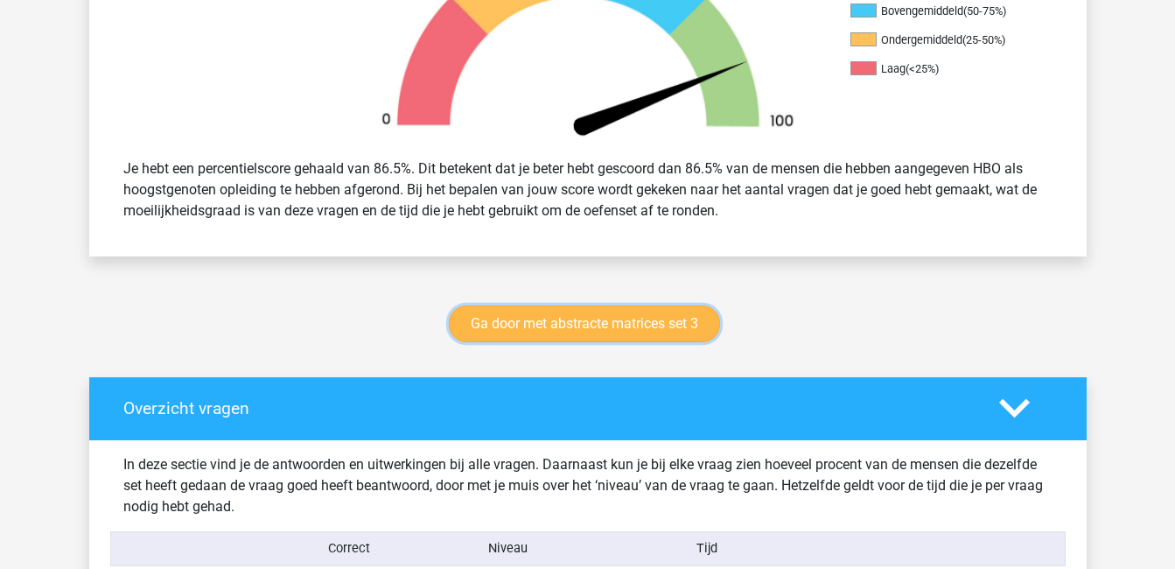
click at [708, 317] on link "Ga door met abstracte matrices set 3" at bounding box center [584, 323] width 271 height 37
